Goal: Task Accomplishment & Management: Manage account settings

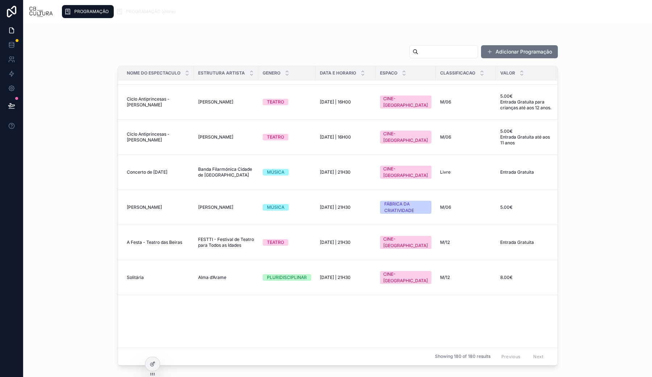
scroll to position [3213, 0]
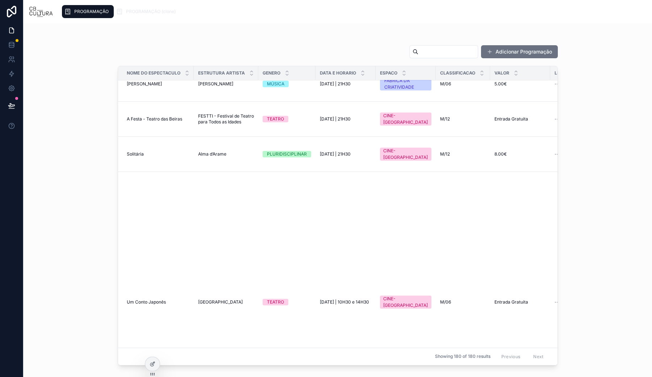
click at [84, 17] on div "PROGRAMAÇÃO" at bounding box center [87, 12] width 47 height 12
click at [88, 13] on span "PROGRAMAÇÃO" at bounding box center [91, 12] width 34 height 6
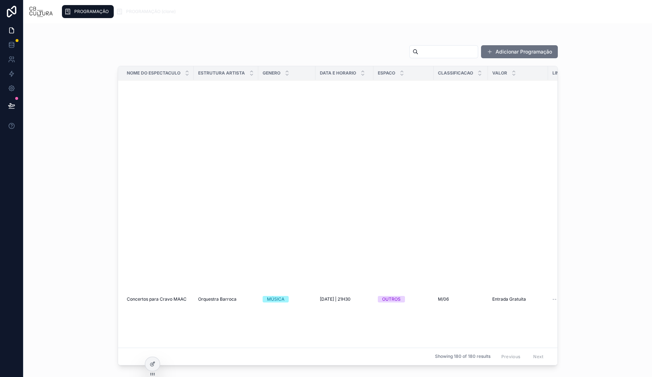
scroll to position [17157, 0]
click at [154, 12] on span "PROGRAMAÇÃO (clone)" at bounding box center [151, 12] width 50 height 6
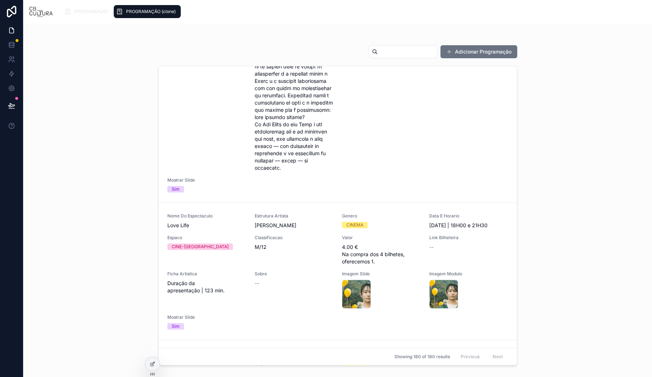
scroll to position [7300, 0]
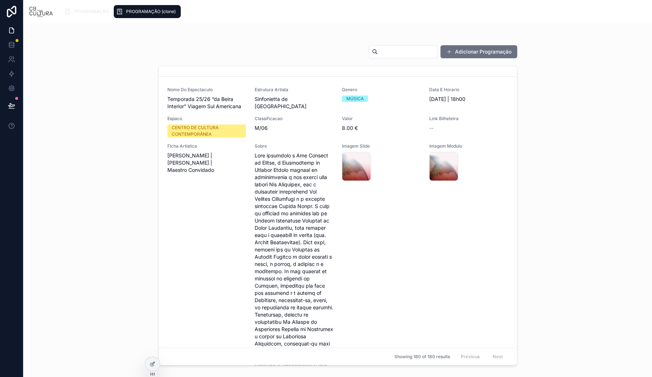
click at [85, 12] on span "PROGRAMAÇÃO" at bounding box center [91, 12] width 34 height 6
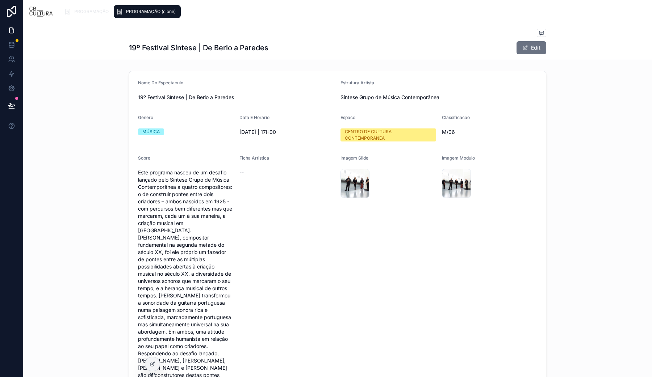
scroll to position [111, 0]
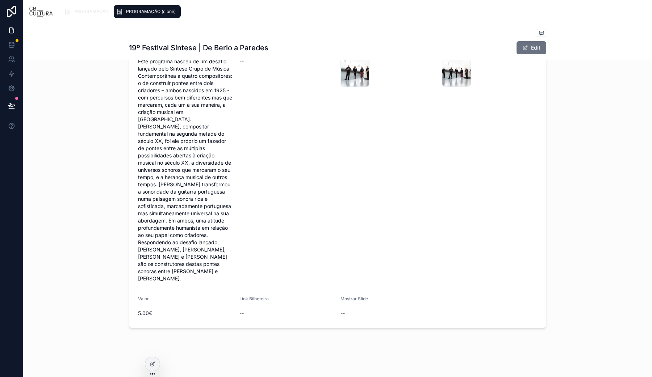
click at [530, 49] on button "Edit" at bounding box center [531, 47] width 30 height 13
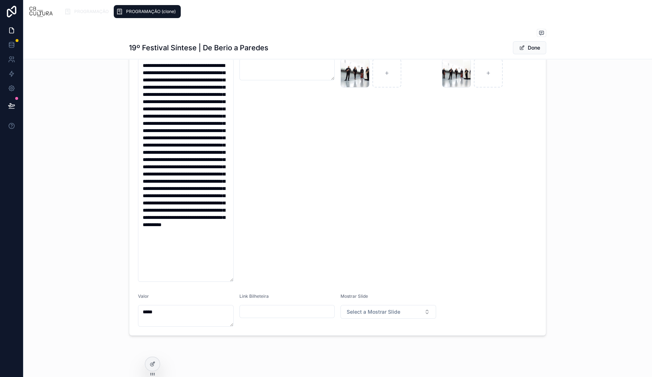
click at [391, 313] on span "Select a Mostrar Slide" at bounding box center [373, 311] width 54 height 7
click at [343, 350] on div "Sim" at bounding box center [345, 351] width 8 height 7
click at [532, 45] on button "Done" at bounding box center [529, 47] width 33 height 13
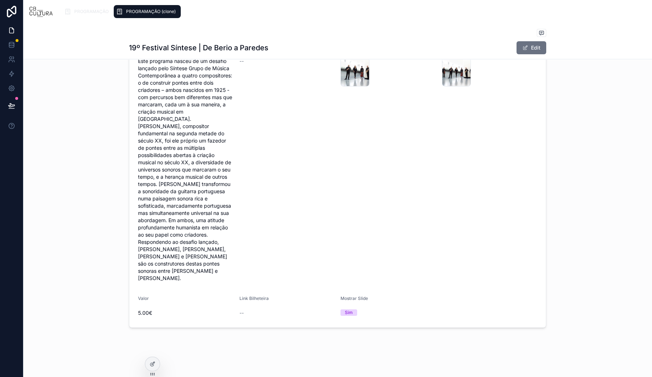
scroll to position [111, 0]
